Goal: Information Seeking & Learning: Learn about a topic

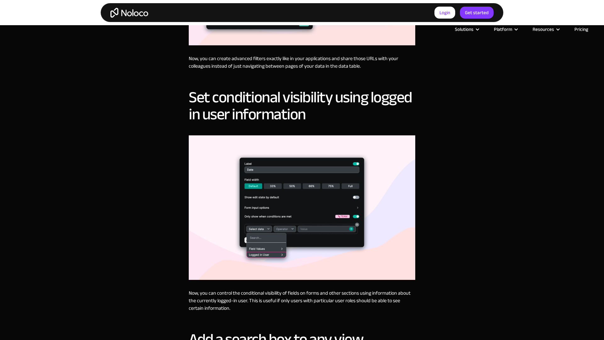
scroll to position [1171, 0]
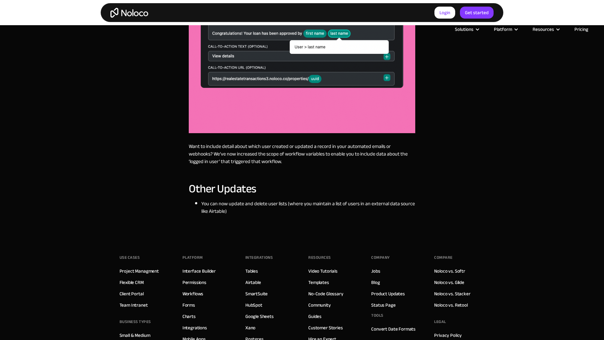
scroll to position [736, 0]
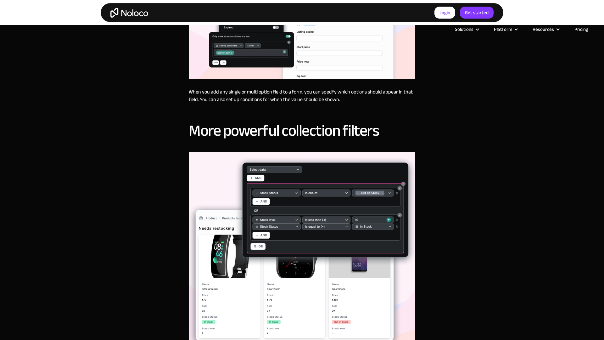
scroll to position [871, 0]
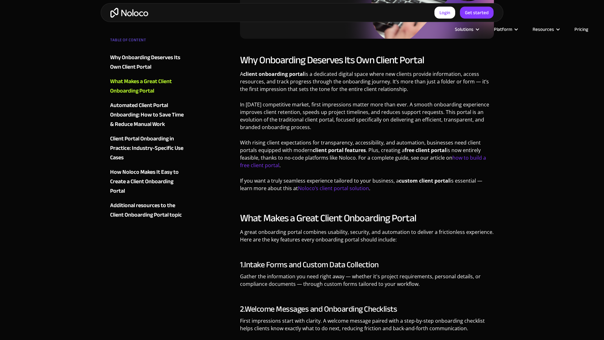
scroll to position [569, 0]
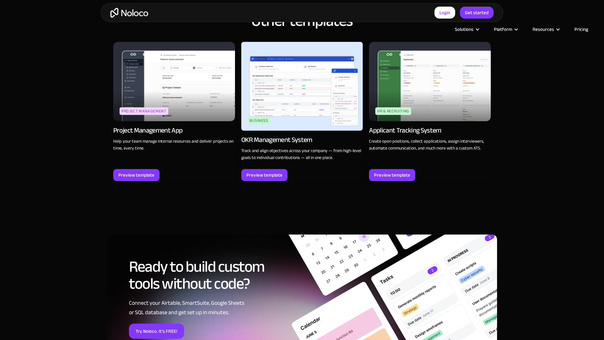
scroll to position [870, 0]
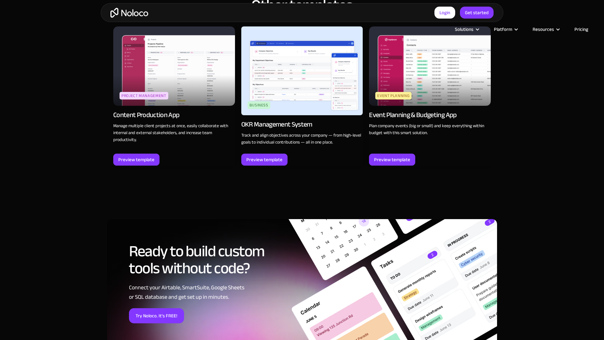
scroll to position [871, 0]
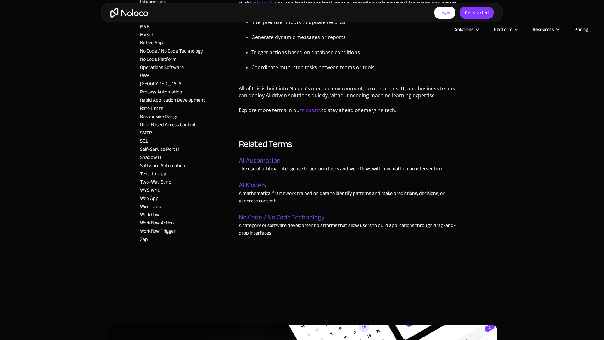
scroll to position [869, 0]
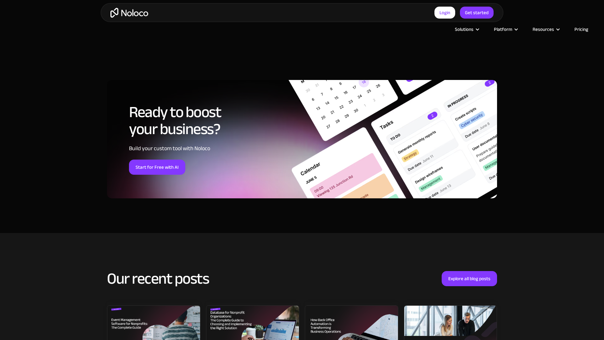
scroll to position [1171, 0]
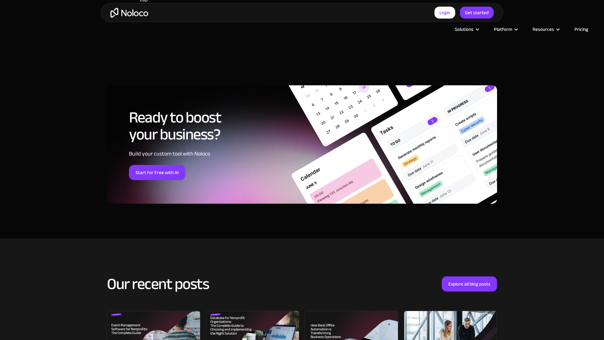
scroll to position [1171, 0]
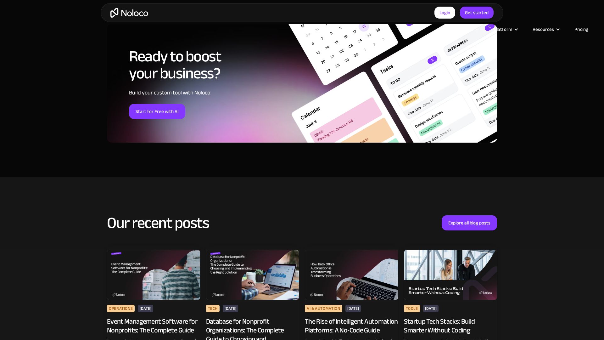
scroll to position [1172, 0]
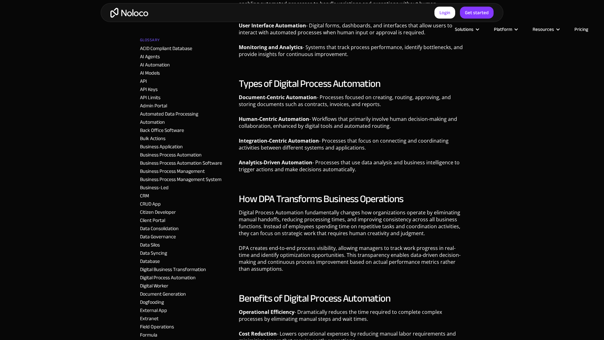
scroll to position [567, 0]
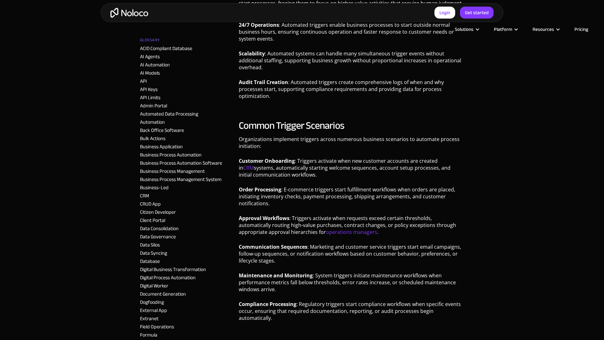
scroll to position [1172, 0]
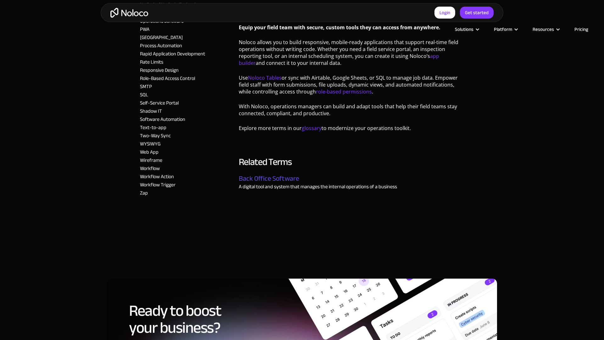
scroll to position [868, 0]
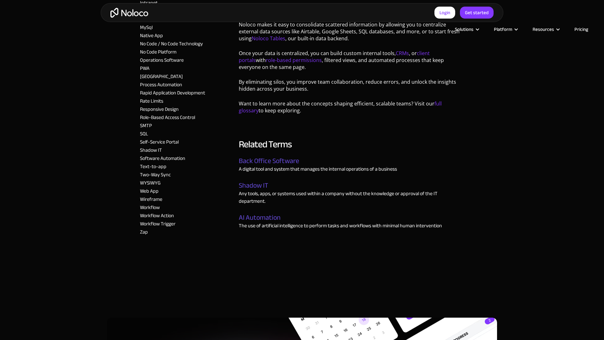
scroll to position [871, 0]
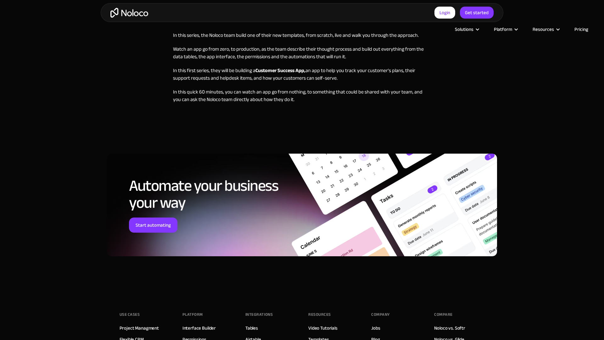
scroll to position [491, 0]
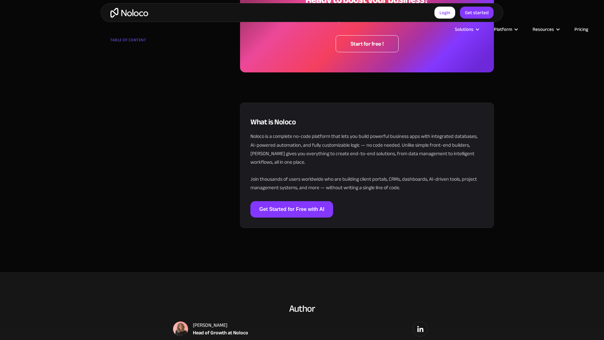
scroll to position [1172, 0]
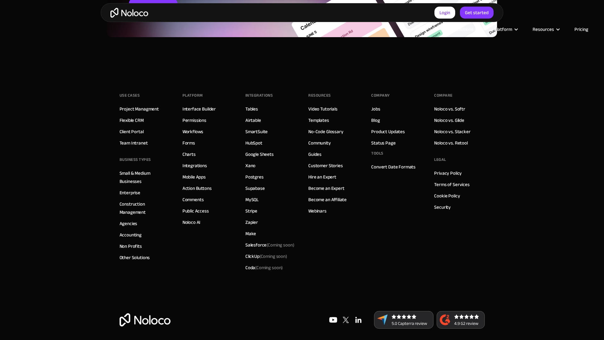
scroll to position [492, 0]
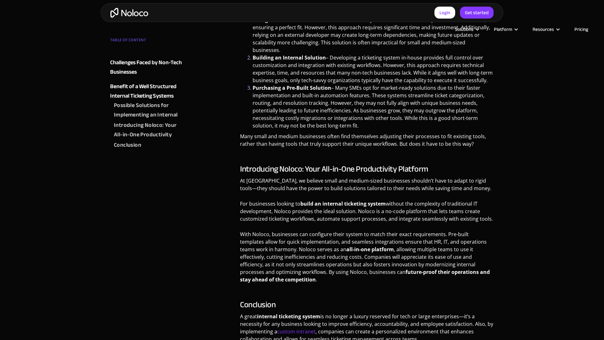
scroll to position [1171, 0]
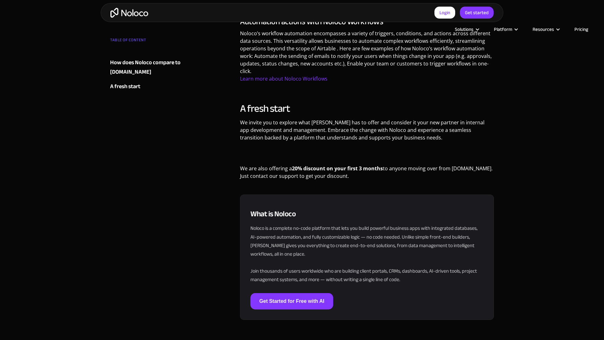
scroll to position [1171, 0]
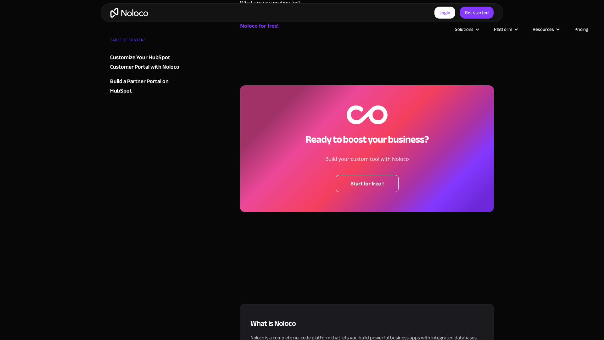
scroll to position [1171, 0]
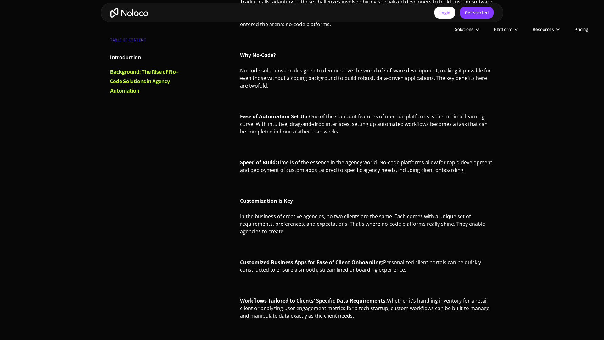
scroll to position [1171, 0]
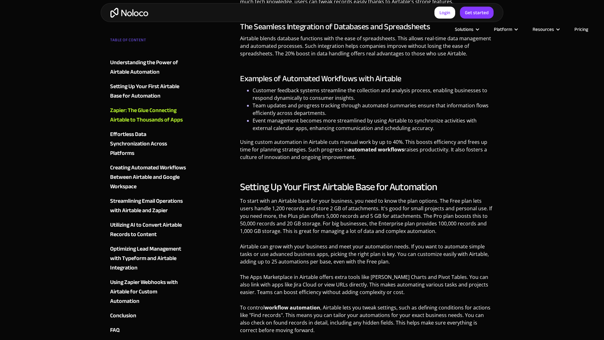
scroll to position [870, 0]
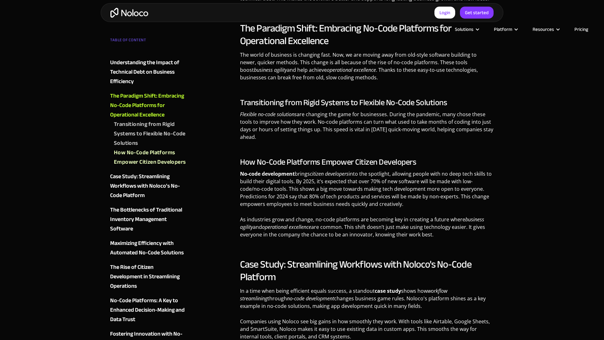
scroll to position [1171, 0]
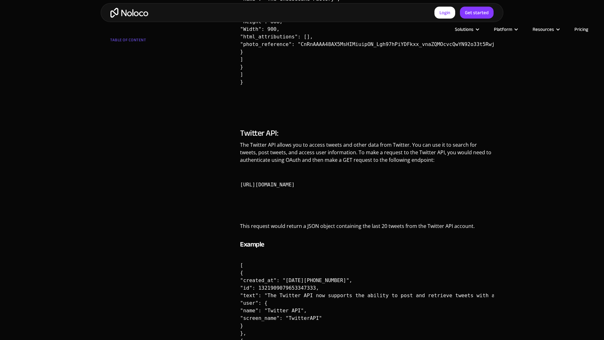
scroll to position [871, 0]
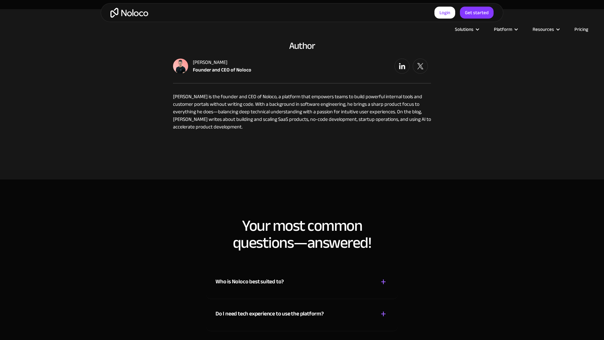
scroll to position [1171, 0]
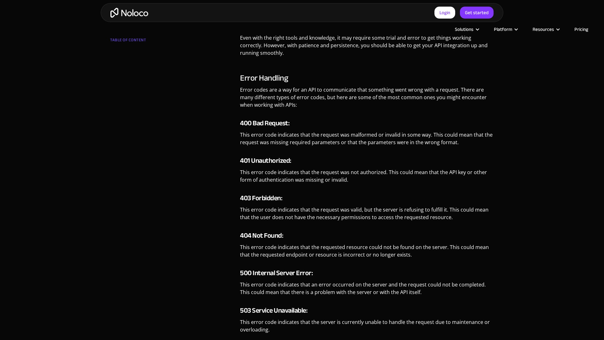
scroll to position [871, 0]
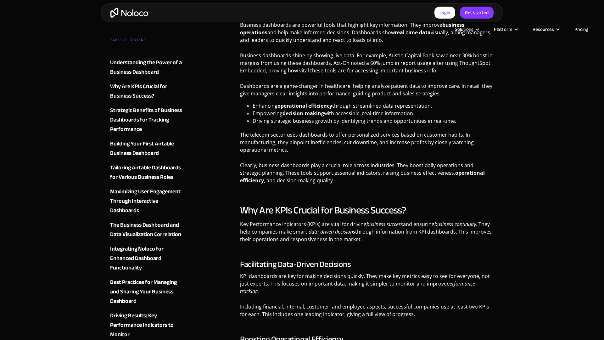
scroll to position [871, 0]
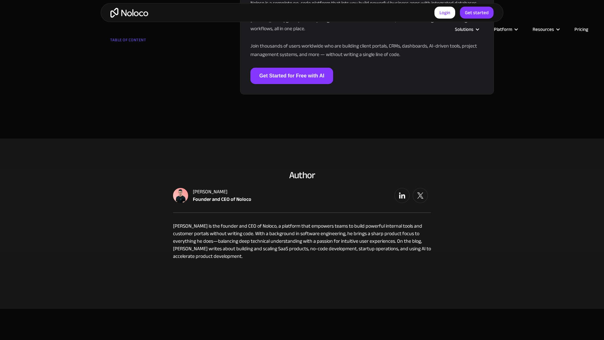
scroll to position [1171, 0]
